Goal: Information Seeking & Learning: Compare options

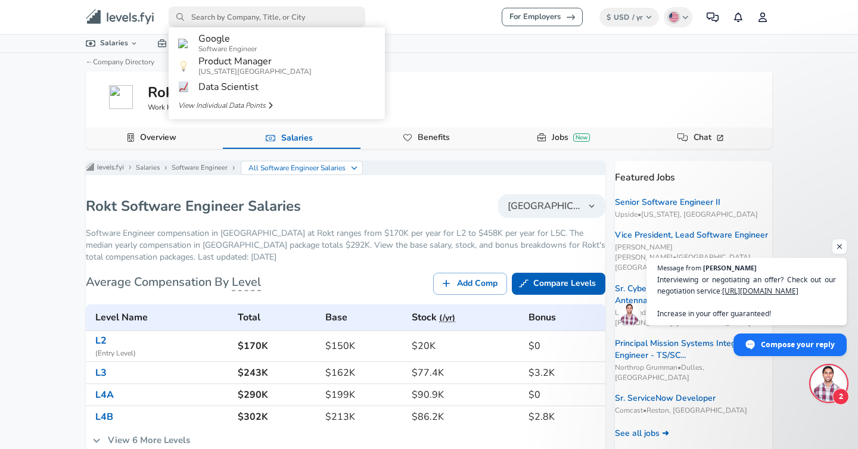
click at [235, 24] on input "primary" at bounding box center [267, 17] width 197 height 21
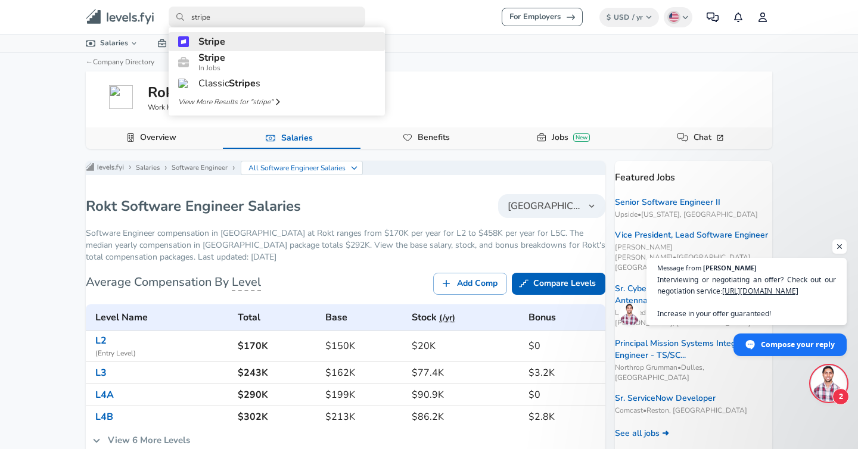
type input "stripe"
click at [242, 45] on link "Stripe" at bounding box center [277, 41] width 216 height 19
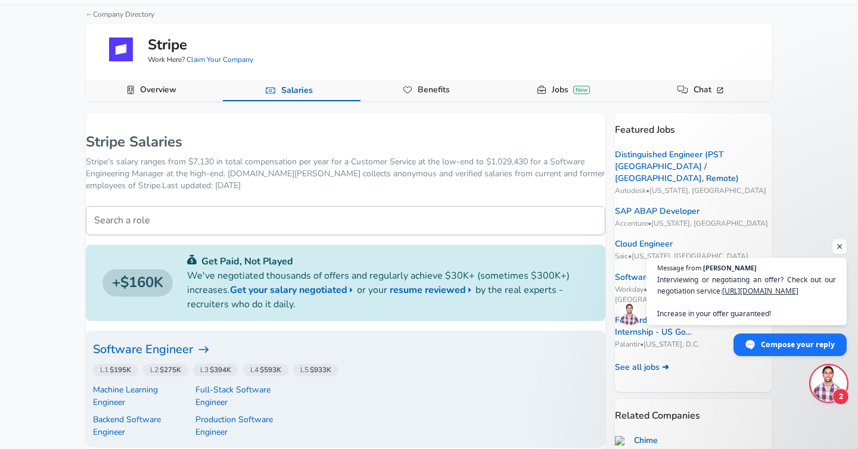
scroll to position [53, 0]
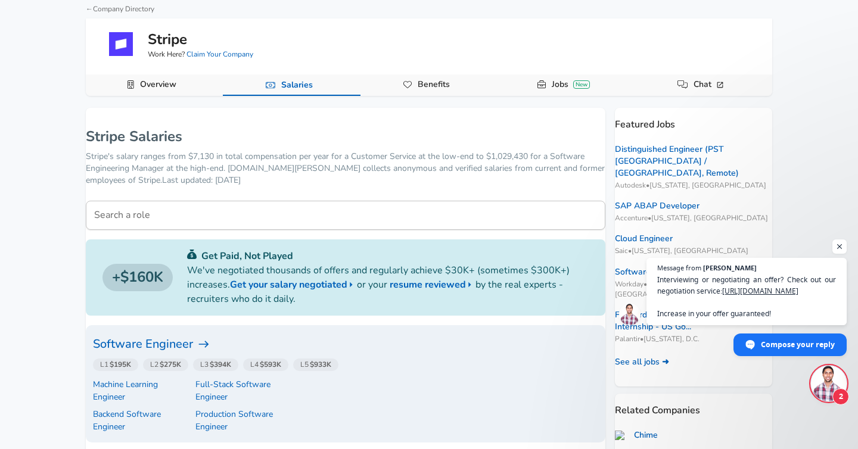
click at [163, 346] on h6 "Software Engineer" at bounding box center [345, 344] width 505 height 19
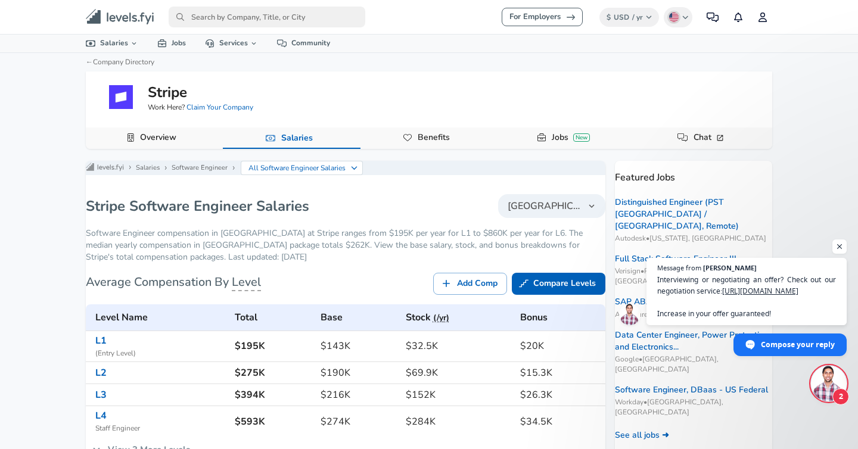
click at [314, 23] on input "primary" at bounding box center [267, 17] width 197 height 21
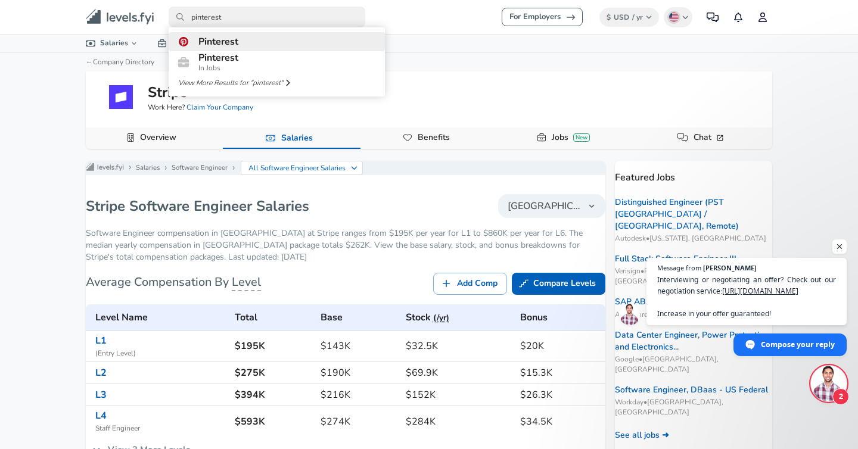
type input "pinterest"
click at [316, 39] on link "Pinterest" at bounding box center [277, 41] width 216 height 19
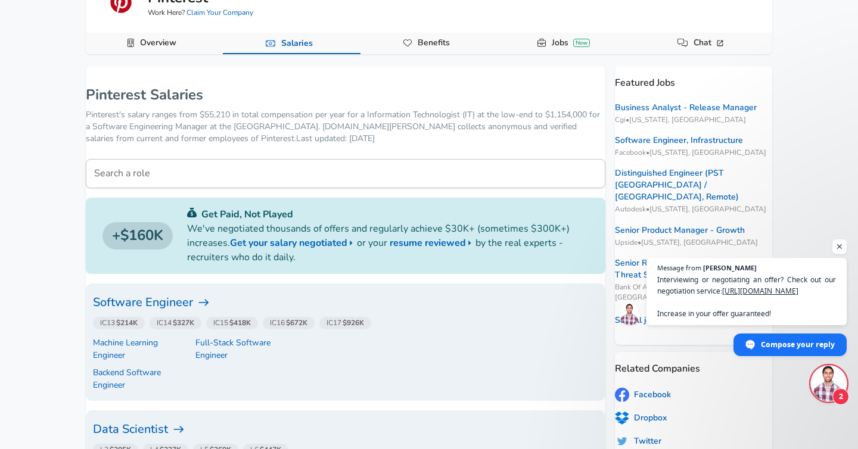
scroll to position [136, 0]
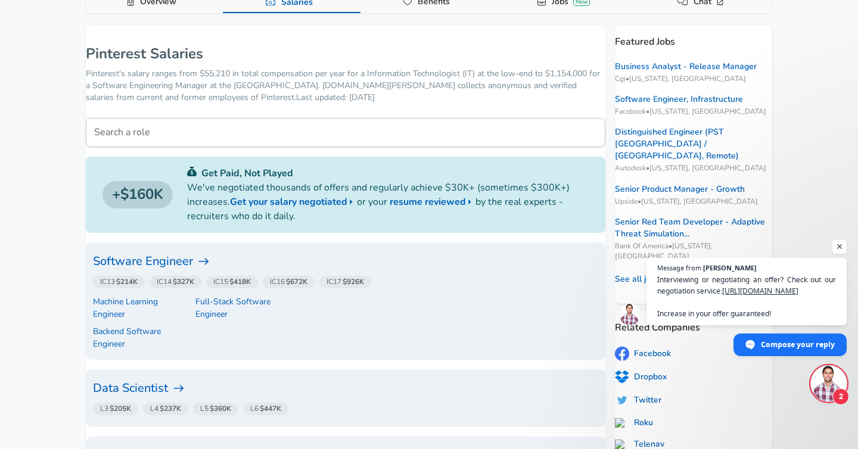
click at [258, 260] on h6 "Software Engineer" at bounding box center [345, 261] width 505 height 19
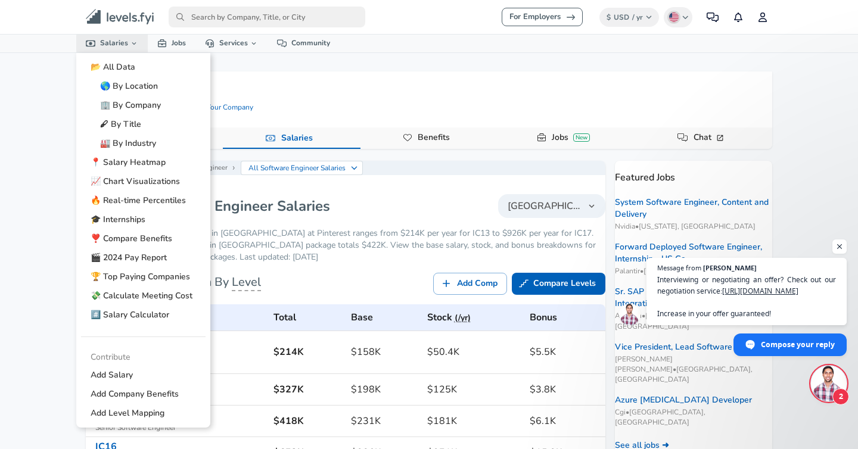
click at [135, 43] on icon at bounding box center [134, 43] width 8 height 8
click at [114, 158] on link "📍 Salary Heatmap" at bounding box center [143, 162] width 124 height 19
